Goal: Use online tool/utility: Utilize a website feature to perform a specific function

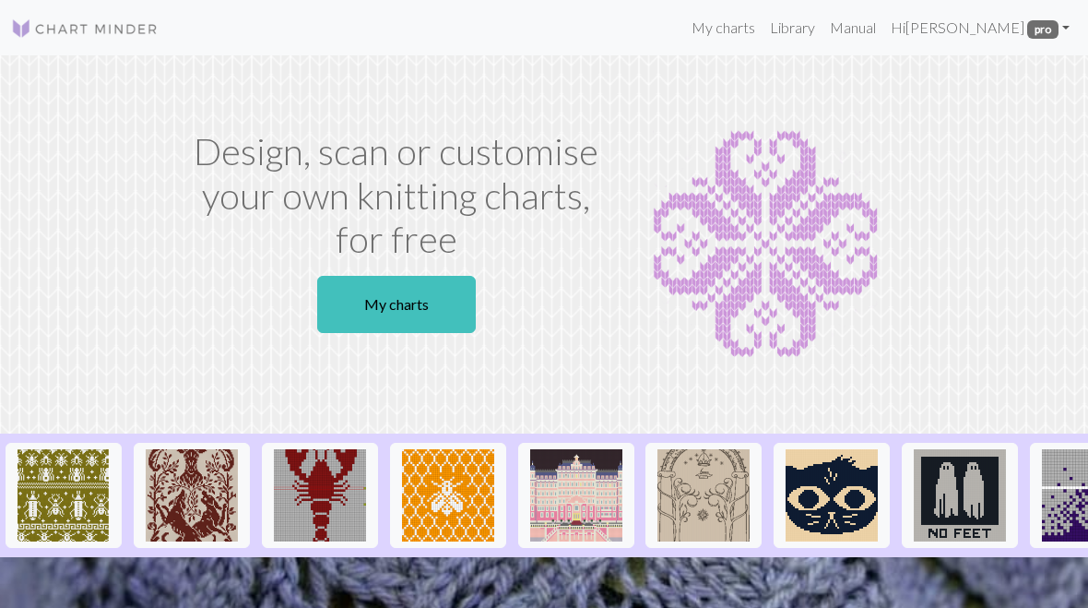
click at [434, 303] on link "My charts" at bounding box center [396, 304] width 159 height 57
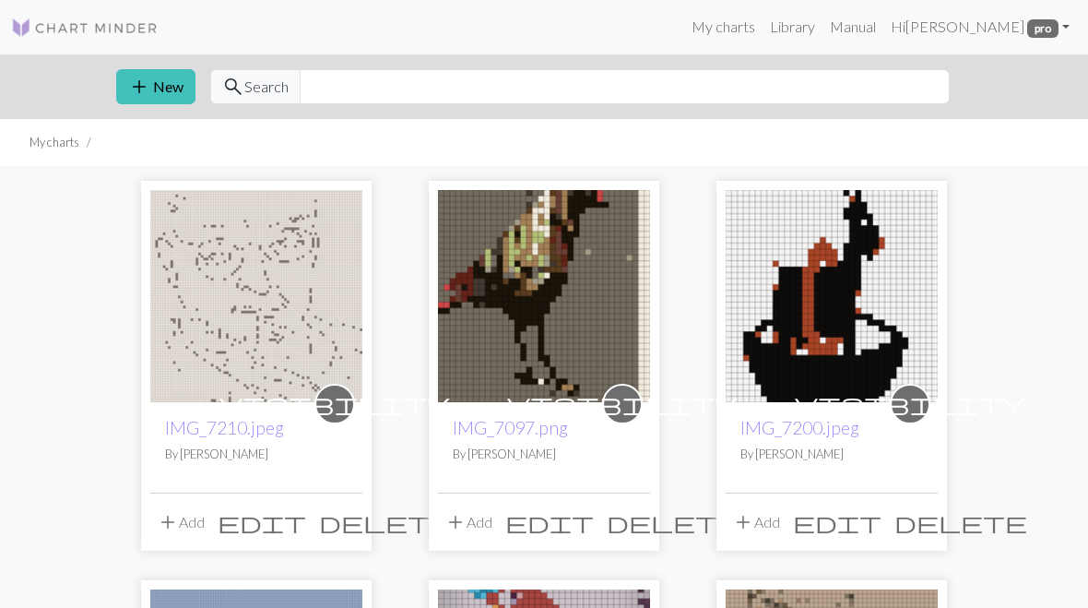
click at [164, 85] on button "add New" at bounding box center [155, 87] width 79 height 35
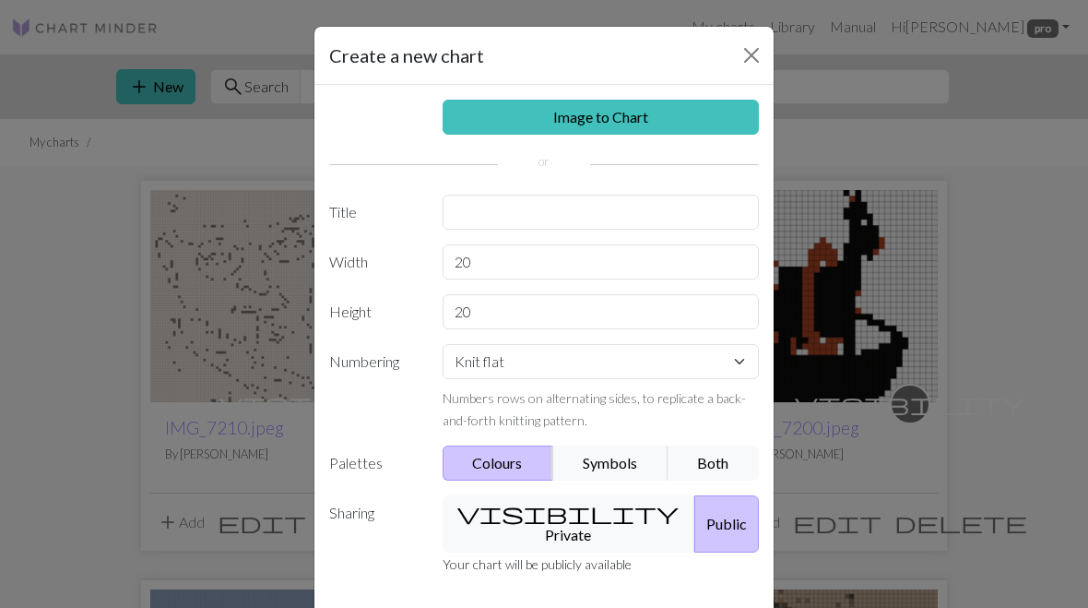
click at [589, 126] on link "Image to Chart" at bounding box center [601, 117] width 317 height 35
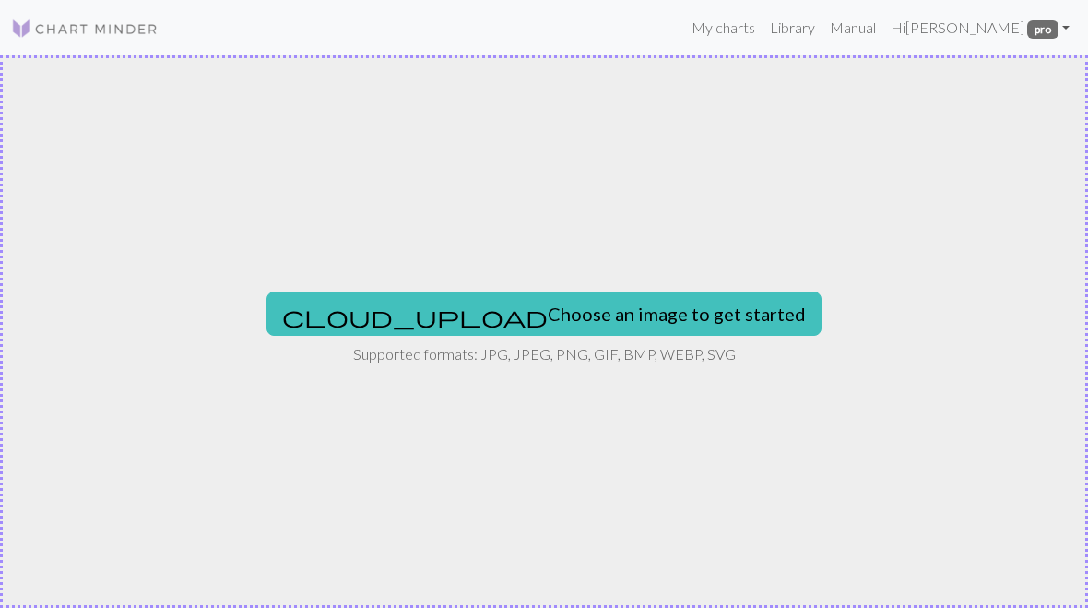
click at [528, 321] on button "cloud_upload Choose an image to get started" at bounding box center [543, 313] width 555 height 44
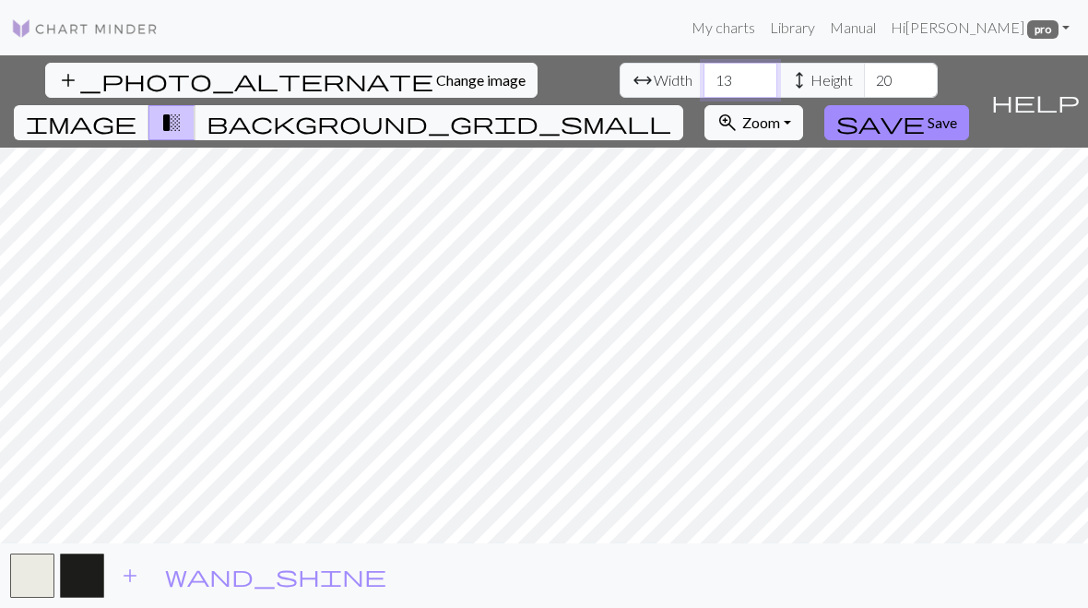
click at [703, 65] on input "13" at bounding box center [740, 80] width 74 height 35
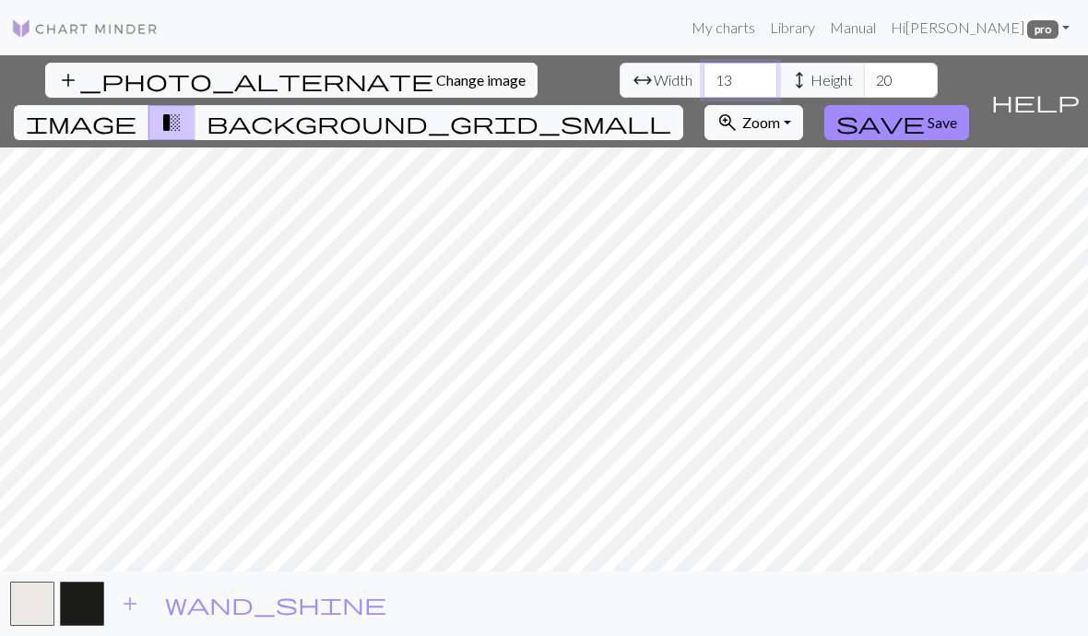
click at [703, 77] on input "13" at bounding box center [740, 80] width 74 height 35
type input "1345"
click at [864, 85] on input "20" at bounding box center [901, 80] width 74 height 35
type input "2"
click at [703, 64] on input "1345" at bounding box center [740, 80] width 74 height 35
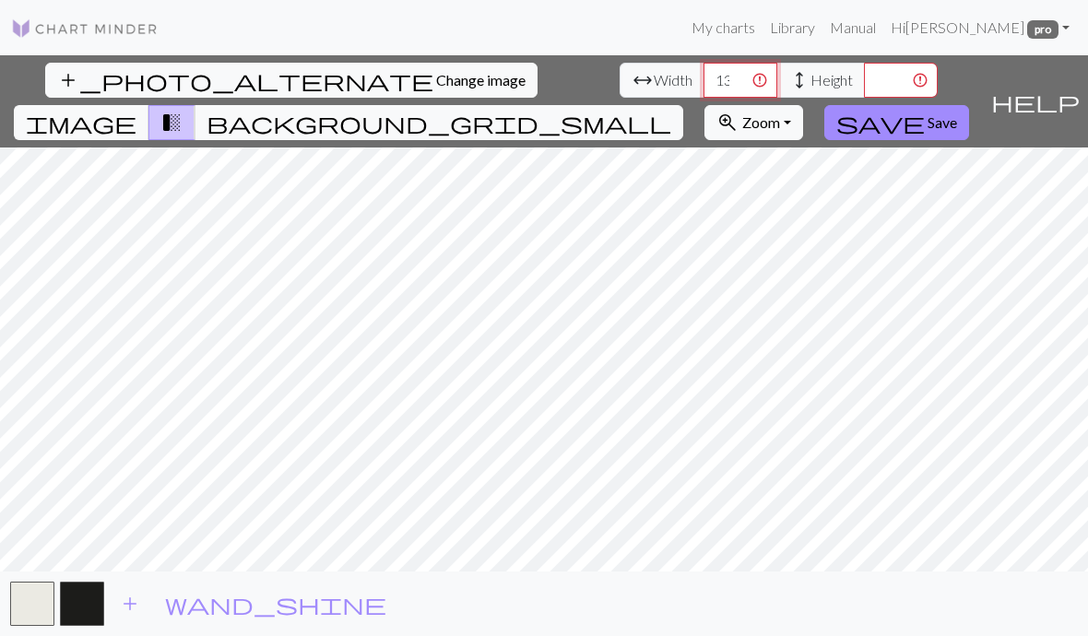
click at [703, 90] on input "1345" at bounding box center [740, 80] width 74 height 35
type input "1"
type input "36"
click at [864, 83] on input "number" at bounding box center [901, 80] width 74 height 35
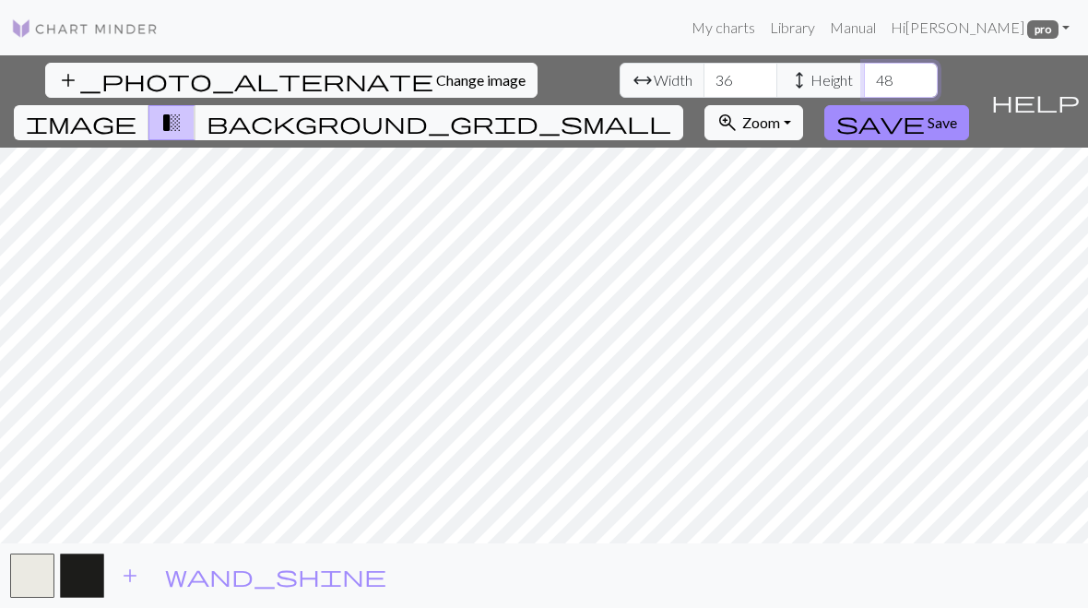
type input "48"
click at [149, 105] on button "image" at bounding box center [82, 122] width 136 height 35
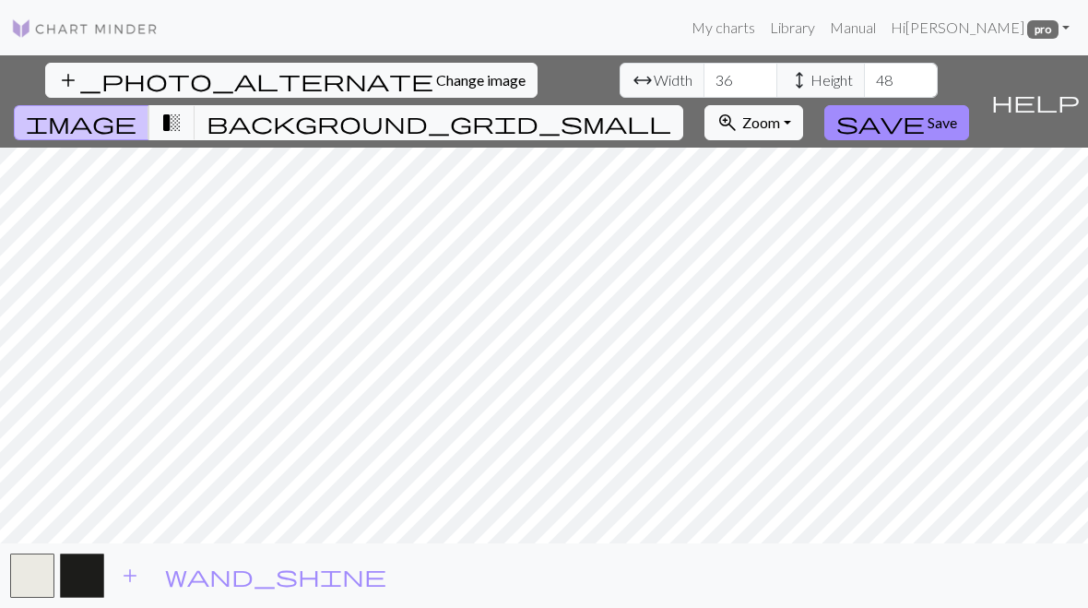
click at [183, 110] on span "transition_fade" at bounding box center [171, 123] width 22 height 26
click at [149, 105] on button "image" at bounding box center [82, 122] width 136 height 35
click at [183, 110] on span "transition_fade" at bounding box center [171, 123] width 22 height 26
click at [136, 110] on span "image" at bounding box center [81, 123] width 111 height 26
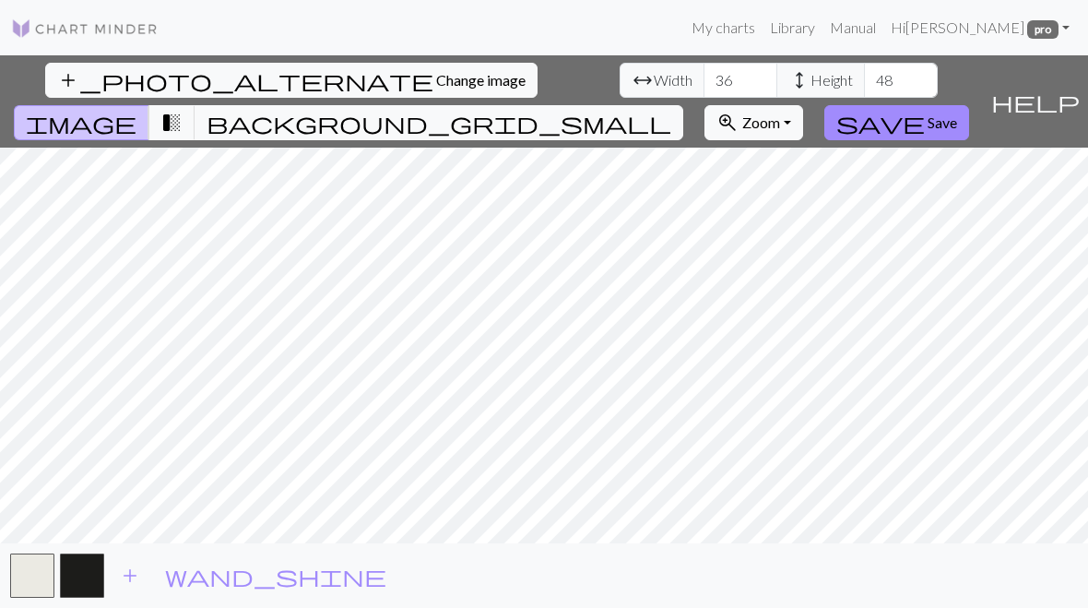
click at [183, 110] on span "transition_fade" at bounding box center [171, 123] width 22 height 26
click at [136, 110] on span "image" at bounding box center [81, 123] width 111 height 26
